Goal: Task Accomplishment & Management: Complete application form

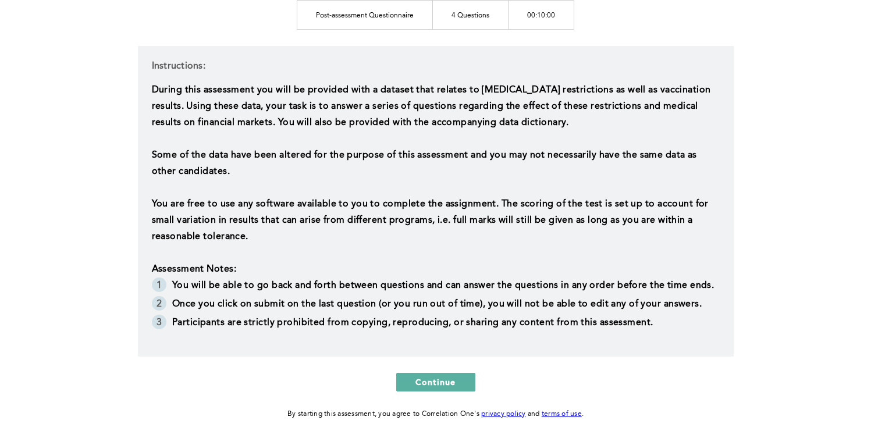
scroll to position [270, 0]
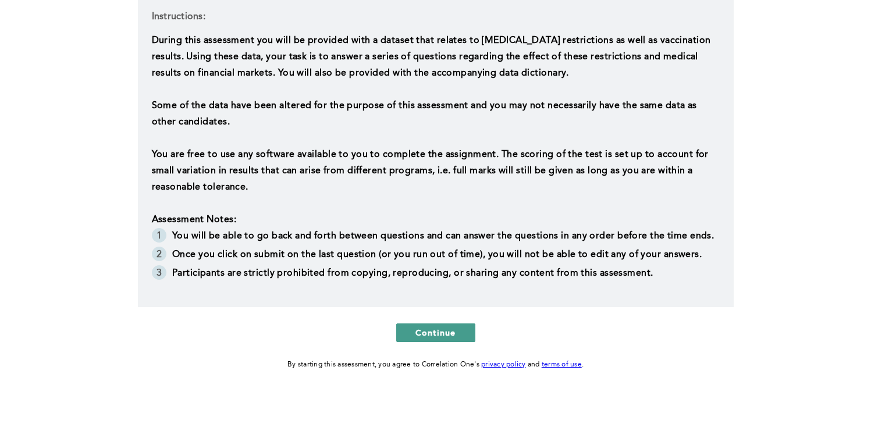
click at [440, 334] on span "Continue" at bounding box center [435, 332] width 41 height 11
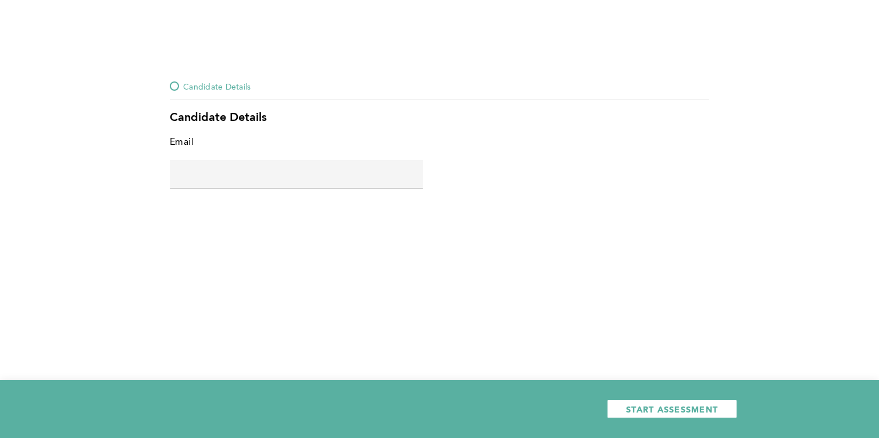
click at [276, 169] on input "text" at bounding box center [297, 174] width 254 height 28
click at [243, 175] on input "m" at bounding box center [297, 174] width 254 height 28
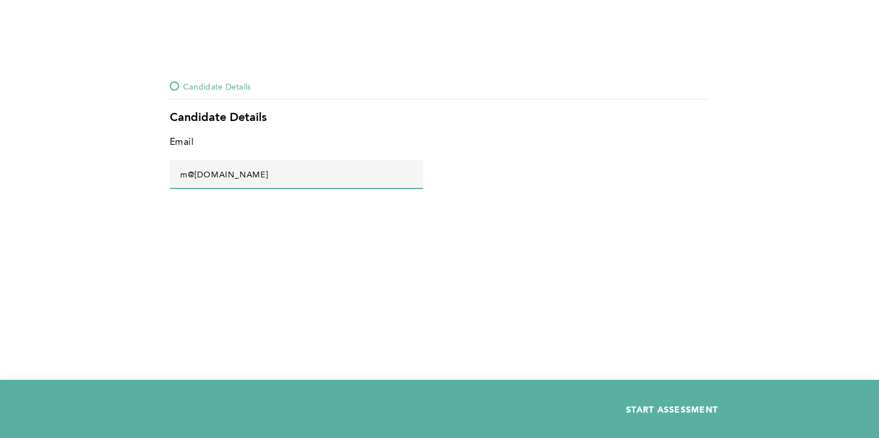
type input "m@[DOMAIN_NAME]"
click at [669, 414] on span "START ASSESSMENT" at bounding box center [672, 409] width 92 height 11
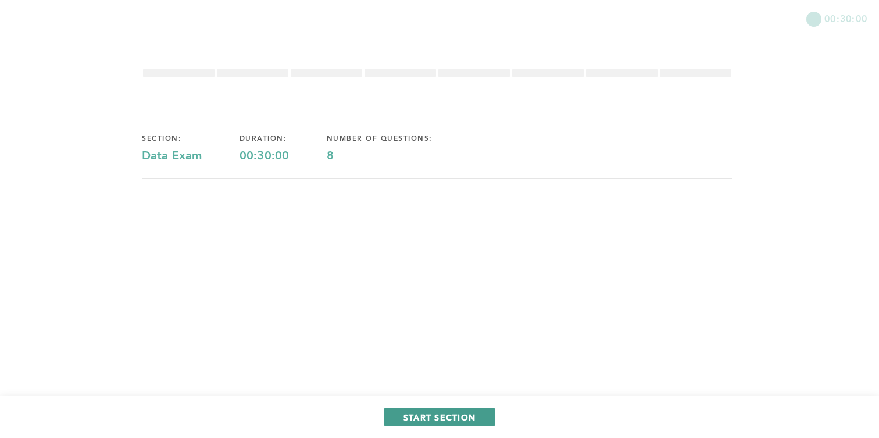
click at [459, 412] on span "START SECTION" at bounding box center [440, 417] width 72 height 11
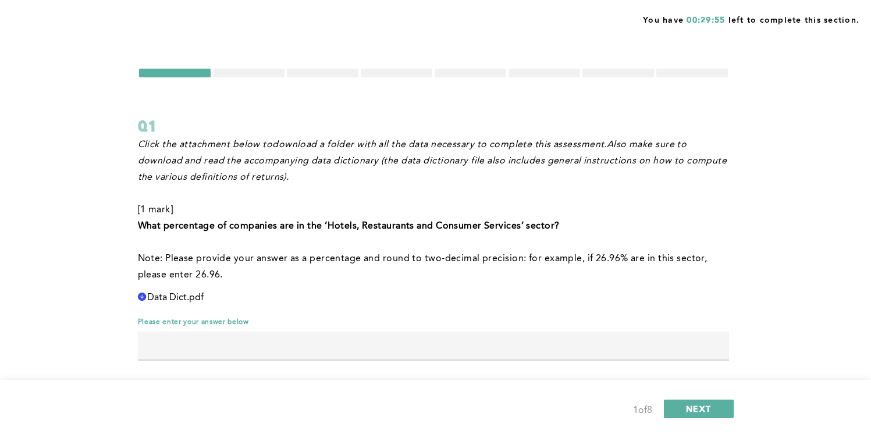
click at [138, 297] on icon at bounding box center [142, 297] width 8 height 8
click at [141, 296] on icon "D0BC5F53-CC04-4792-86A4-515A892712DC@1.5x" at bounding box center [142, 297] width 9 height 9
